Goal: Obtain resource: Download file/media

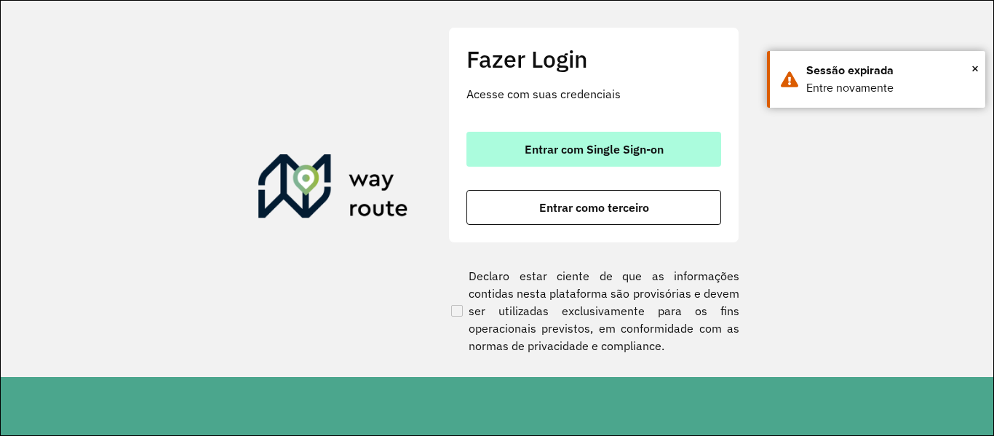
click at [528, 148] on font "Entrar com Single Sign-on" at bounding box center [594, 149] width 139 height 15
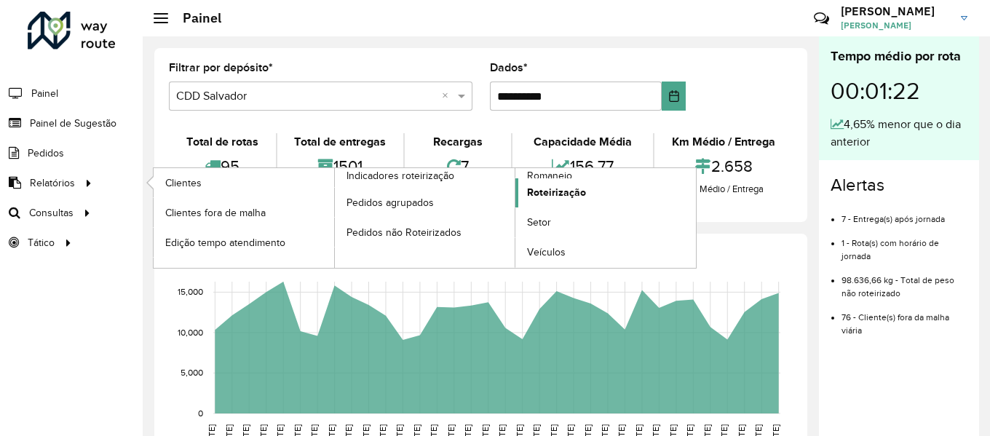
click at [532, 188] on font "Roteirização" at bounding box center [556, 192] width 59 height 12
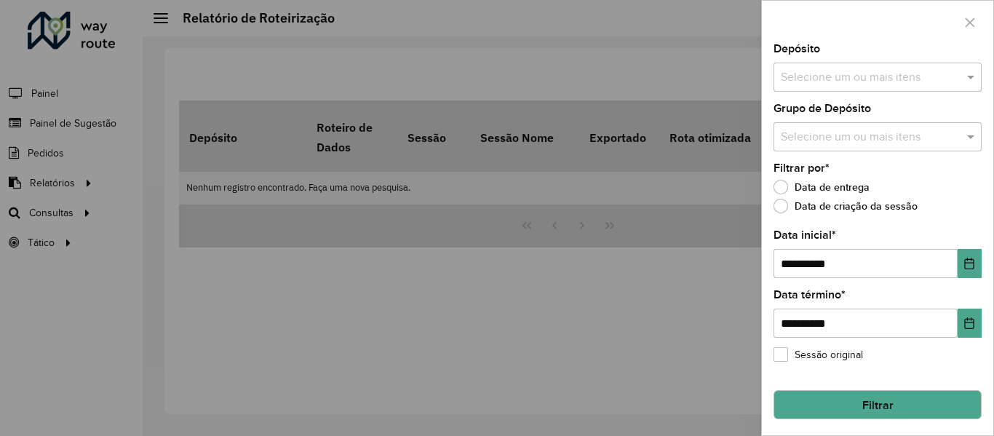
click at [819, 80] on input "text" at bounding box center [870, 77] width 186 height 17
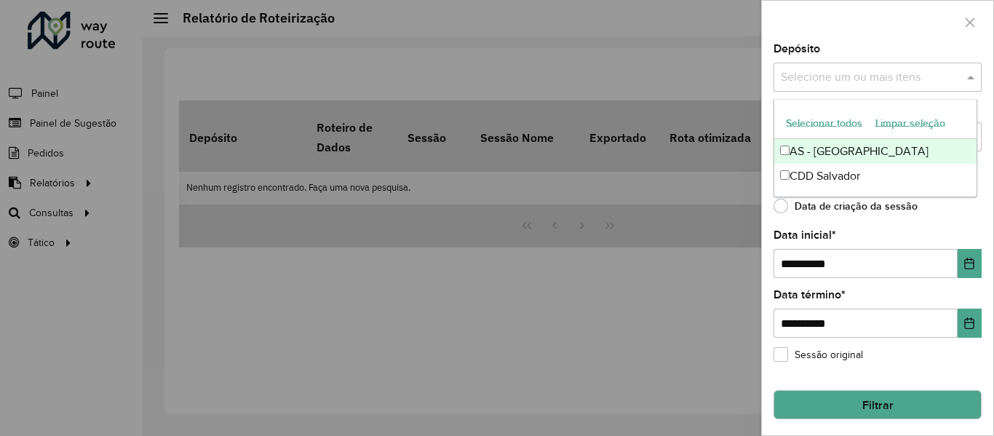
click at [809, 120] on font "Selecionar todos" at bounding box center [824, 123] width 76 height 12
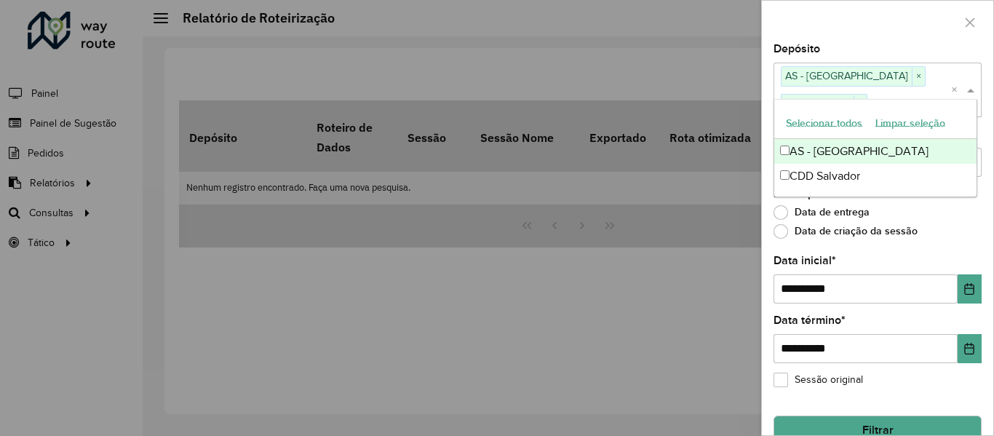
click at [825, 29] on div at bounding box center [877, 22] width 231 height 43
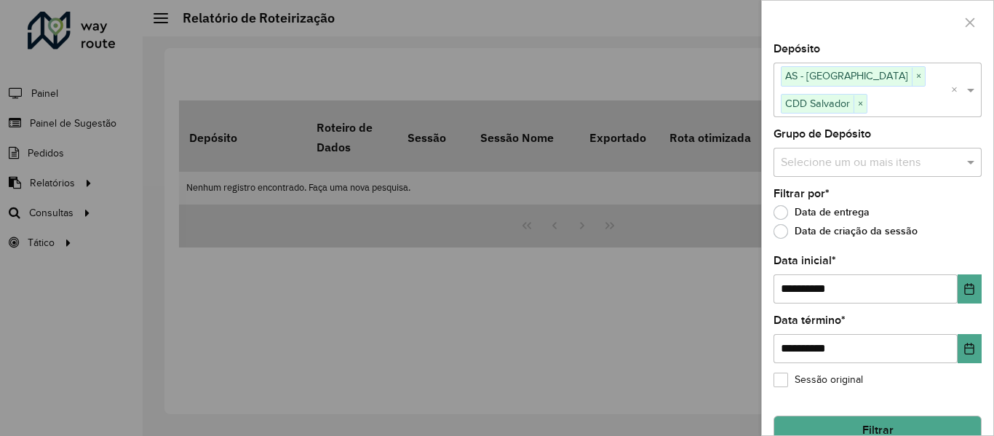
click at [826, 165] on input "text" at bounding box center [870, 162] width 186 height 17
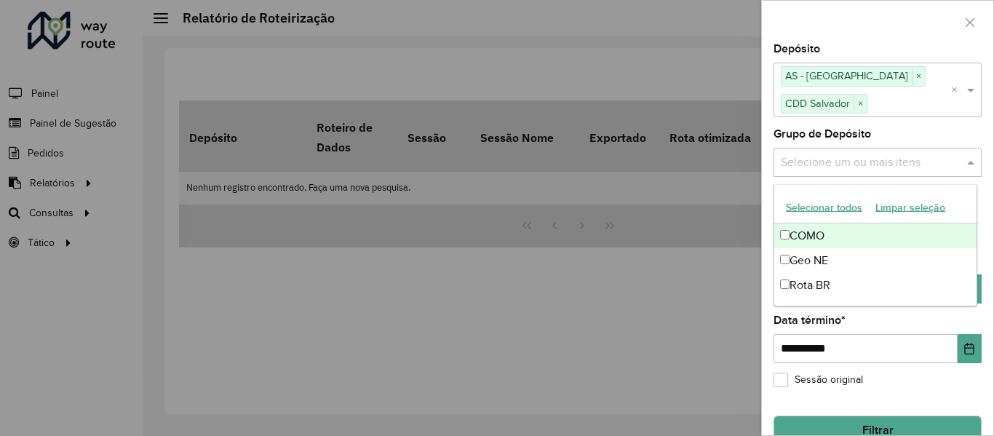
click at [812, 210] on font "Selecionar todos" at bounding box center [824, 208] width 76 height 12
click at [808, 13] on div at bounding box center [877, 22] width 231 height 43
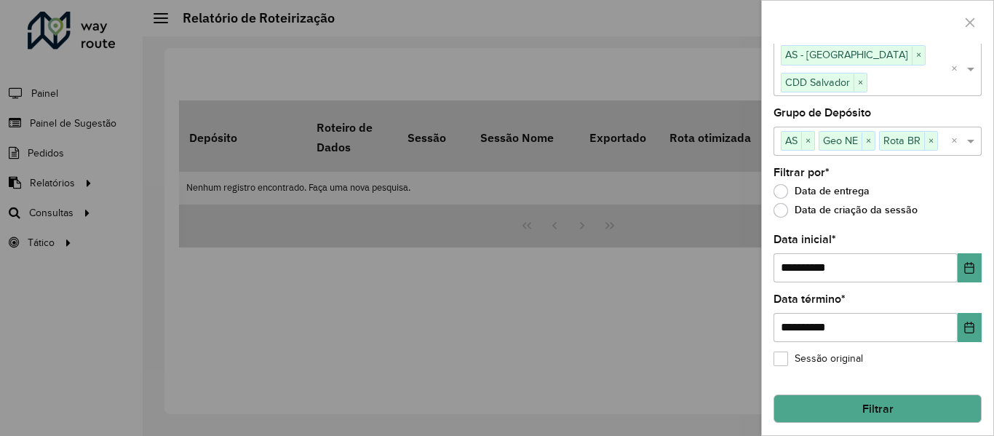
scroll to position [27, 0]
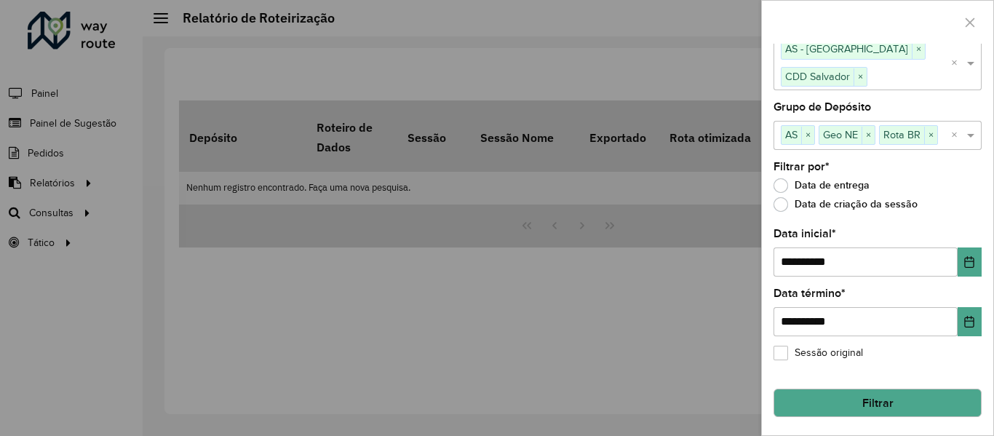
click at [841, 394] on button "Filtrar" at bounding box center [878, 403] width 208 height 29
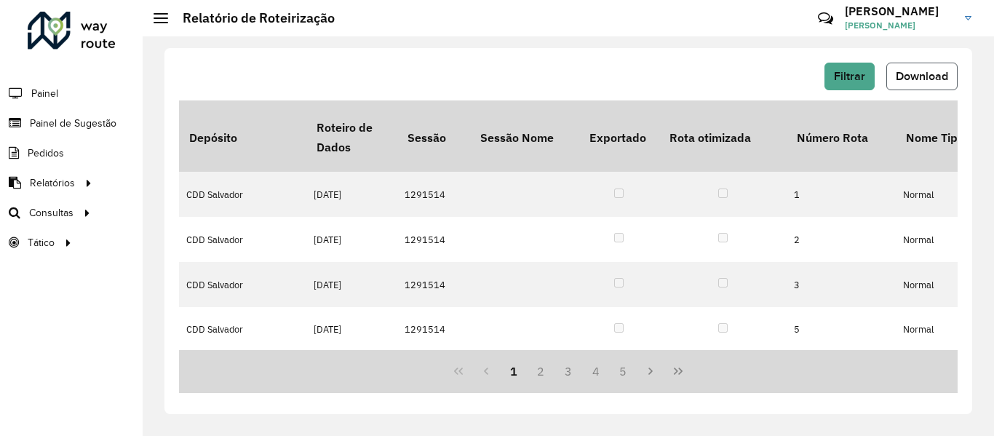
click at [905, 74] on font "Download" at bounding box center [922, 76] width 52 height 12
click at [568, 70] on div "Filtrar Download" at bounding box center [568, 77] width 779 height 28
